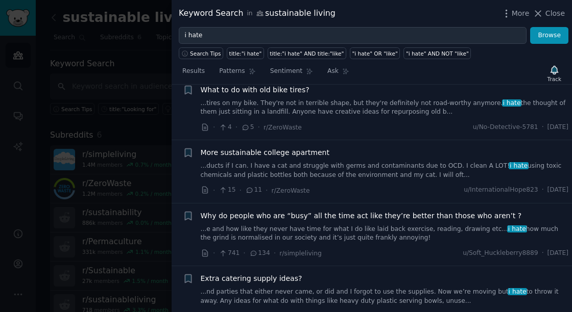
click at [291, 102] on link "...tires on my bike. They're not in terrible shape, but they're definitely not …" at bounding box center [385, 108] width 368 height 18
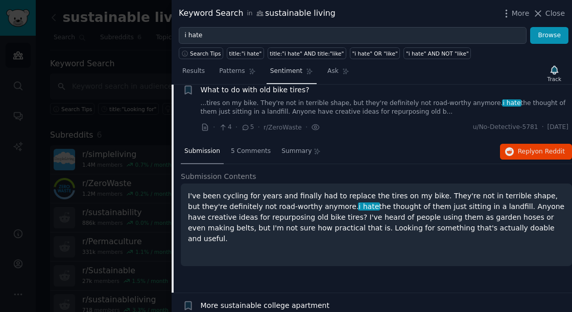
scroll to position [393, 0]
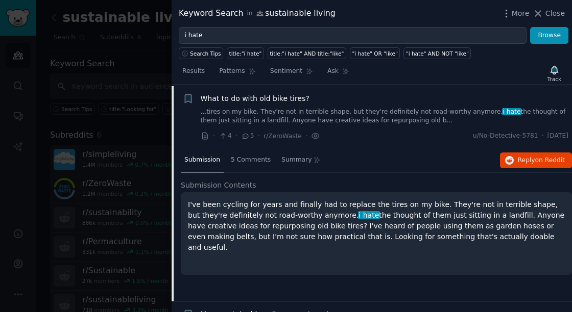
drag, startPoint x: 256, startPoint y: 94, endPoint x: 236, endPoint y: 100, distance: 21.3
drag, startPoint x: 236, startPoint y: 100, endPoint x: 497, endPoint y: 165, distance: 269.2
click at [497, 165] on div "Submission 5 Comments Summary Reply on Reddit" at bounding box center [376, 160] width 391 height 24
click at [511, 159] on icon "button" at bounding box center [509, 160] width 9 height 9
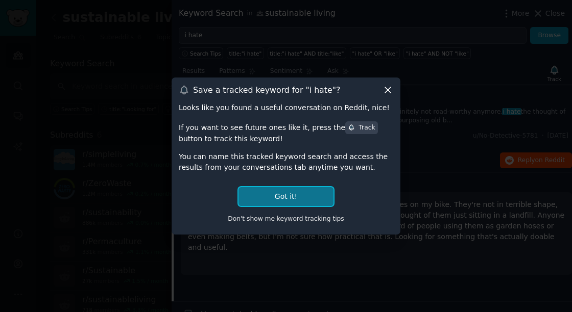
click at [321, 195] on button "Got it!" at bounding box center [285, 196] width 95 height 19
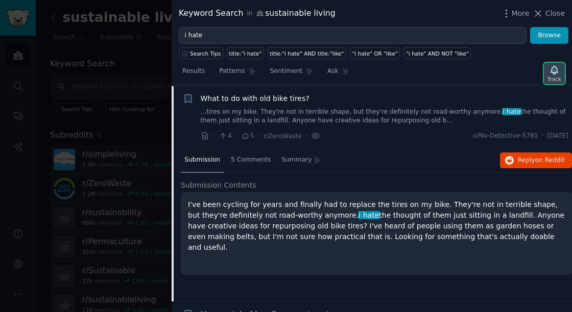
click at [556, 71] on icon "button" at bounding box center [553, 70] width 7 height 8
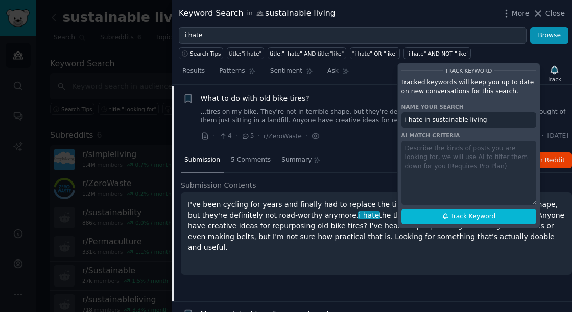
drag, startPoint x: 503, startPoint y: 116, endPoint x: 423, endPoint y: 127, distance: 80.9
click at [423, 127] on div "Track Keyword Tracked keywords will keep you up to date on new conversations fo…" at bounding box center [468, 146] width 143 height 166
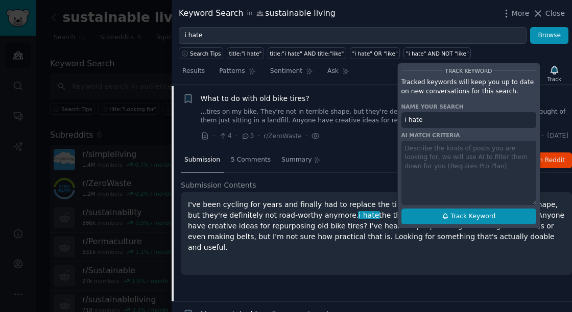
click at [468, 212] on span "Track Keyword" at bounding box center [472, 216] width 45 height 9
type input "i hate"
click at [468, 212] on span "Track Keyword" at bounding box center [472, 216] width 45 height 9
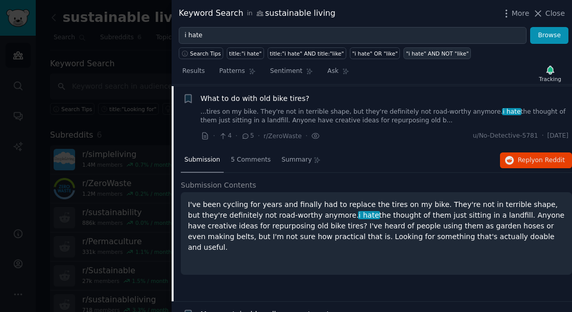
click at [424, 51] on div ""i hate" AND NOT "like"" at bounding box center [437, 53] width 63 height 7
type input ""i hate" AND NOT "like""
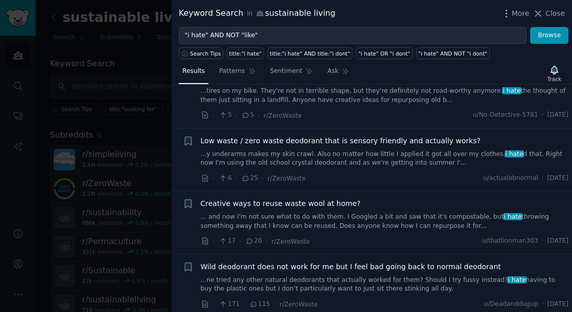
scroll to position [105, 0]
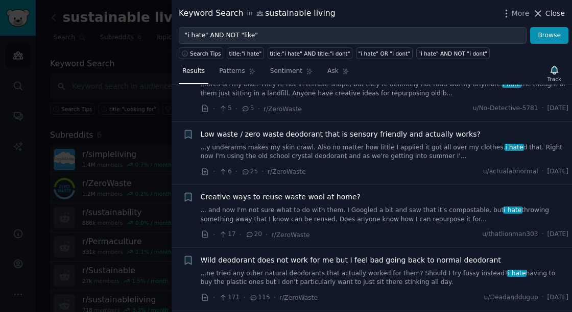
click at [551, 12] on span "Close" at bounding box center [554, 13] width 19 height 11
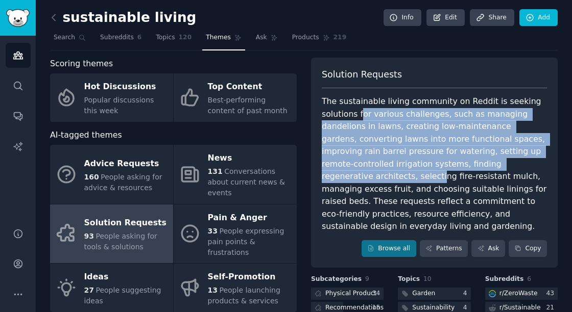
drag, startPoint x: 359, startPoint y: 108, endPoint x: 456, endPoint y: 166, distance: 112.9
click at [456, 166] on div "The sustainable living community on Reddit is seeking solutions for various cha…" at bounding box center [433, 164] width 225 height 138
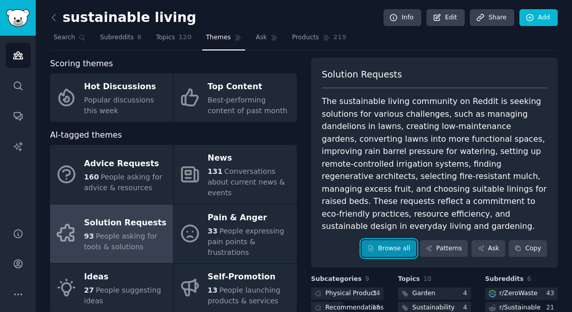
click at [400, 240] on link "Browse all" at bounding box center [388, 248] width 55 height 17
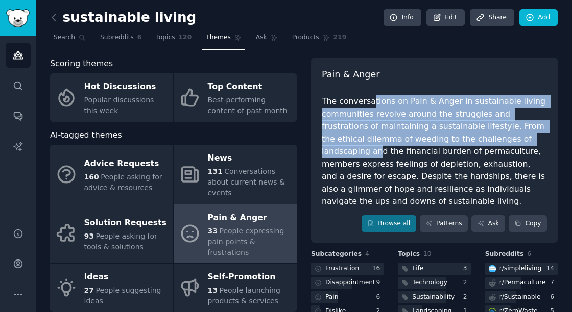
drag, startPoint x: 367, startPoint y: 104, endPoint x: 478, endPoint y: 133, distance: 114.6
click at [478, 133] on div "The conversations on Pain & Anger in sustainable living communities revolve aro…" at bounding box center [433, 151] width 225 height 113
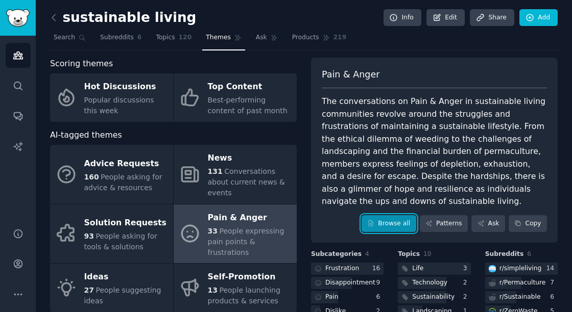
click at [394, 215] on link "Browse all" at bounding box center [388, 223] width 55 height 17
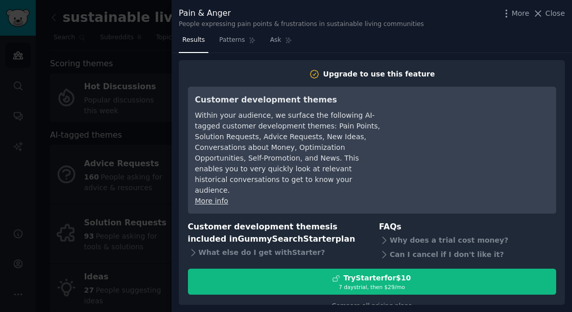
click at [564, 17] on div "Pain & Anger People expressing pain points & frustrations in sustainable living…" at bounding box center [371, 16] width 400 height 32
click at [550, 17] on span "Close" at bounding box center [554, 13] width 19 height 11
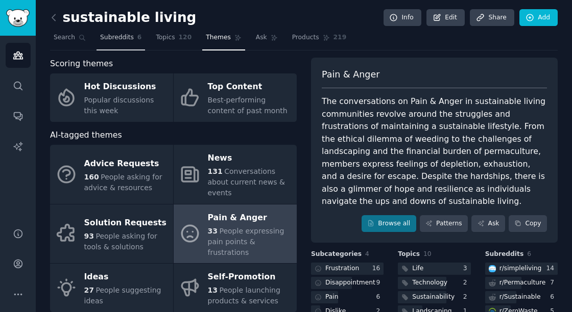
click at [101, 37] on span "Subreddits" at bounding box center [117, 37] width 34 height 9
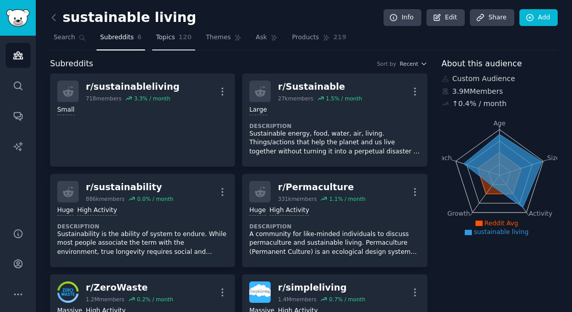
click at [163, 37] on span "Topics" at bounding box center [165, 37] width 19 height 9
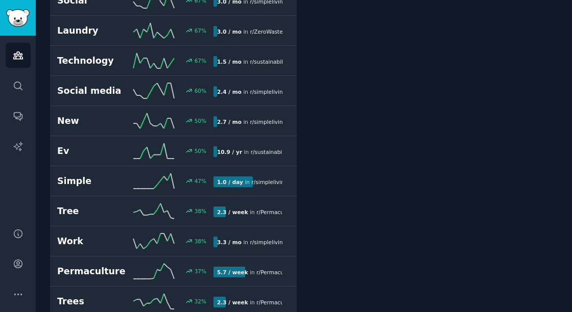
scroll to position [1055, 0]
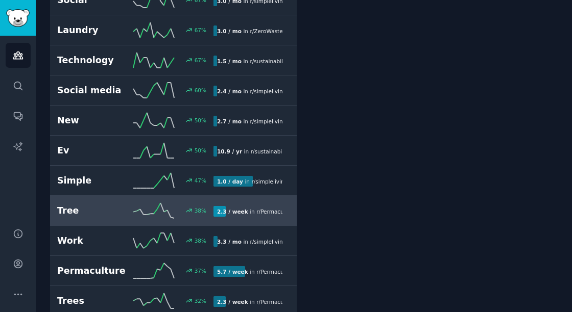
click at [280, 203] on div "Tree 38 % 2.3 / week in r/ Permaculture" at bounding box center [173, 210] width 232 height 15
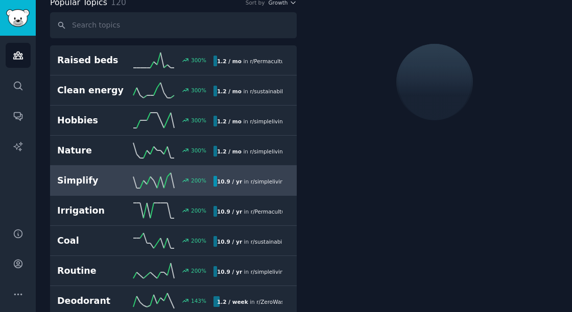
scroll to position [57, 0]
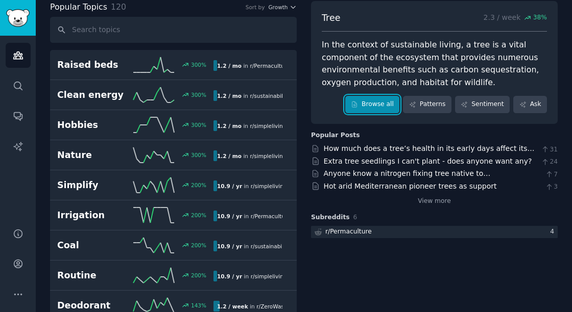
click at [390, 109] on link "Browse all" at bounding box center [372, 104] width 55 height 17
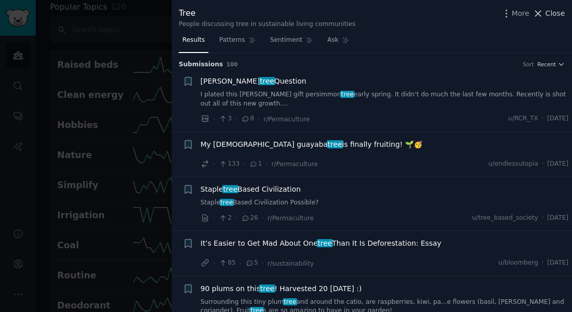
click at [554, 11] on span "Close" at bounding box center [554, 13] width 19 height 11
